Goal: Transaction & Acquisition: Purchase product/service

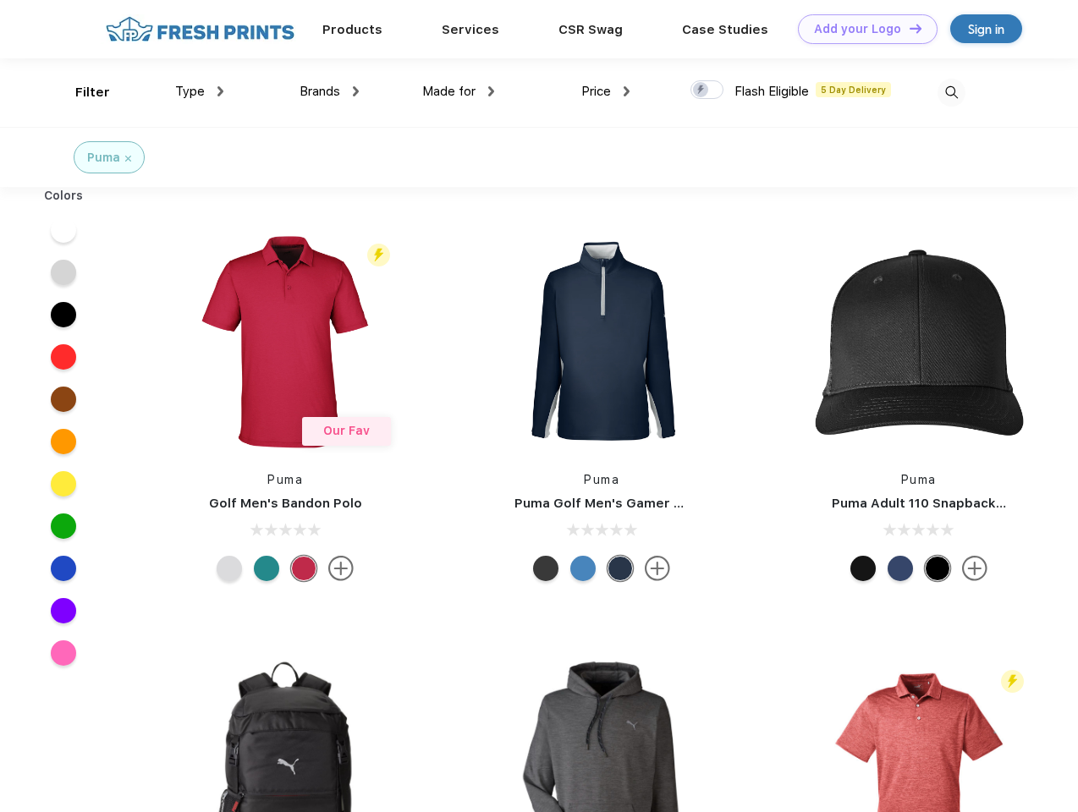
click at [861, 29] on link "Add your Logo Design Tool" at bounding box center [868, 29] width 140 height 30
click at [0, 0] on div "Design Tool" at bounding box center [0, 0] width 0 height 0
click at [908, 28] on link "Add your Logo Design Tool" at bounding box center [868, 29] width 140 height 30
click at [81, 92] on div "Filter" at bounding box center [92, 92] width 35 height 19
click at [200, 91] on span "Type" at bounding box center [190, 91] width 30 height 15
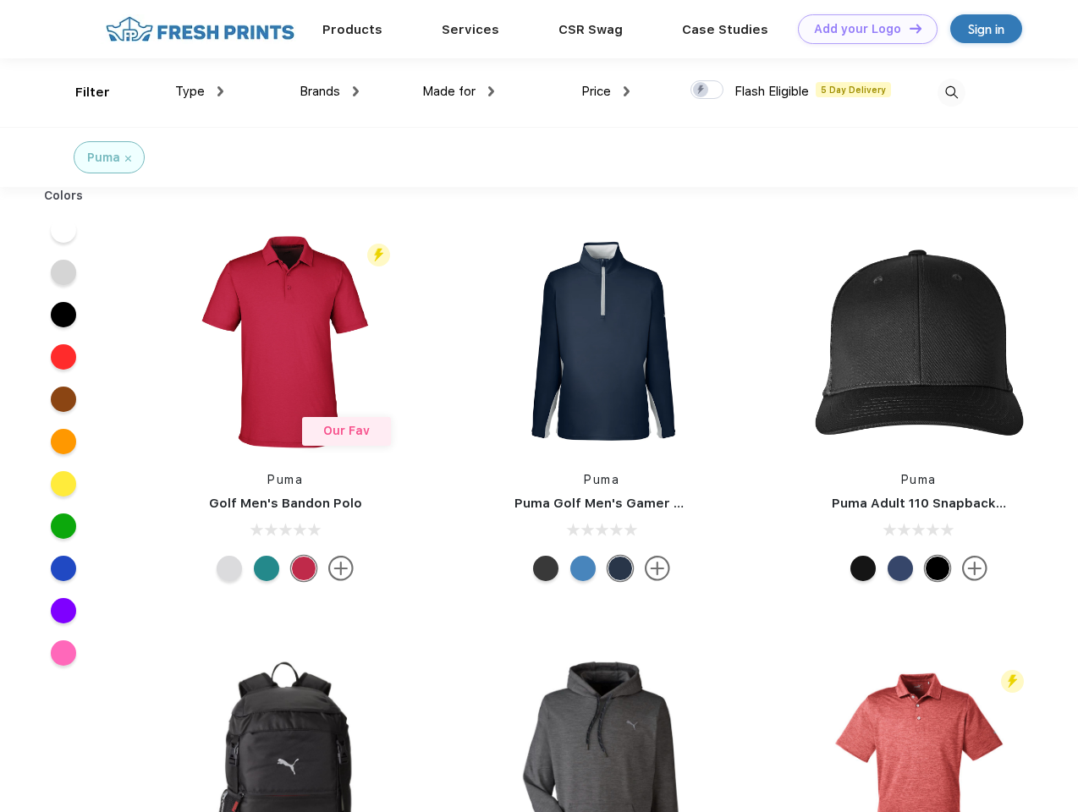
click at [329, 91] on span "Brands" at bounding box center [319, 91] width 41 height 15
click at [458, 91] on span "Made for" at bounding box center [448, 91] width 53 height 15
click at [606, 91] on span "Price" at bounding box center [596, 91] width 30 height 15
click at [707, 90] on div at bounding box center [706, 89] width 33 height 19
click at [701, 90] on input "checkbox" at bounding box center [695, 85] width 11 height 11
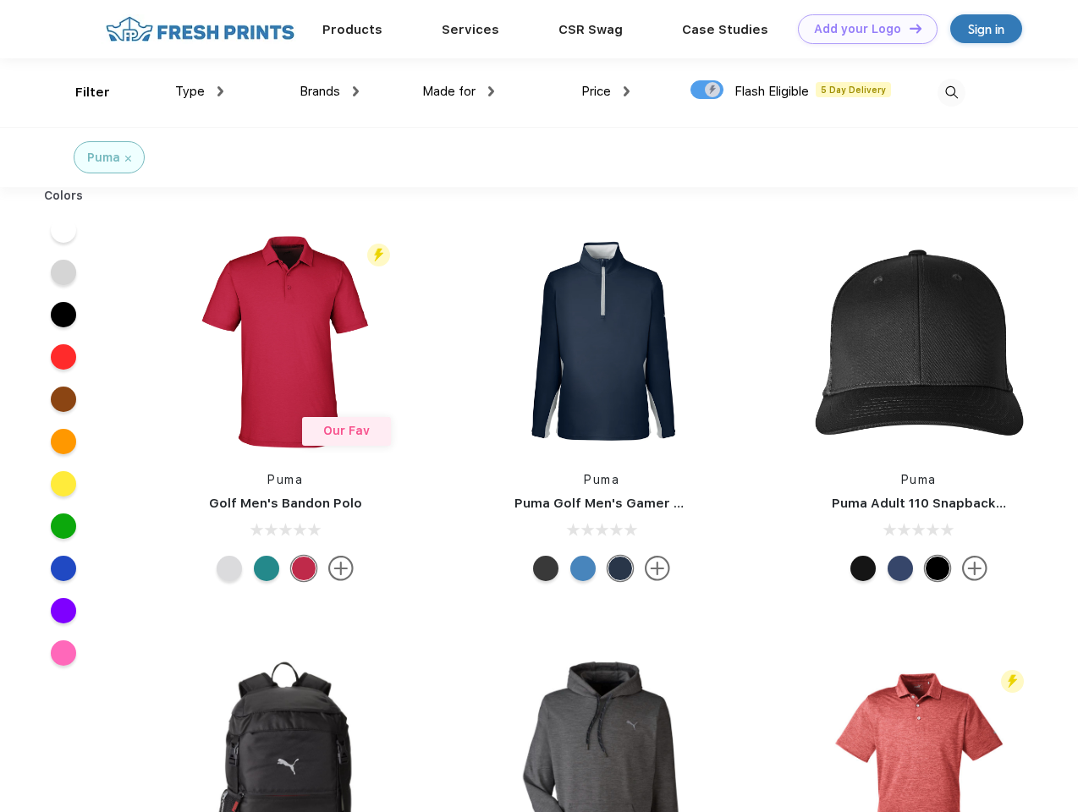
click at [951, 92] on img at bounding box center [951, 93] width 28 height 28
